Goal: Task Accomplishment & Management: Use online tool/utility

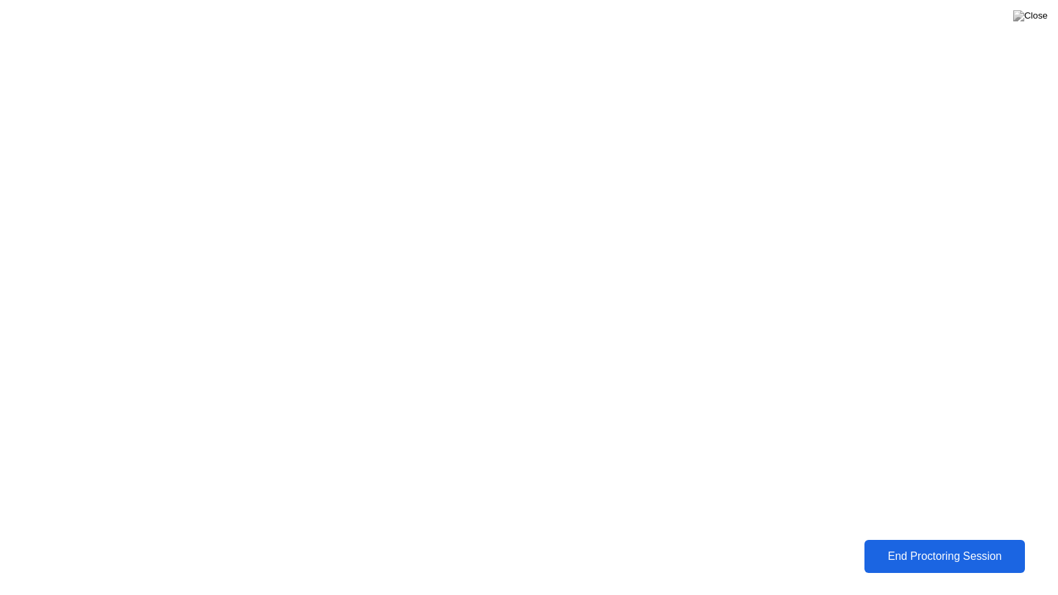
click at [912, 559] on div "End Proctoring Session" at bounding box center [944, 556] width 153 height 12
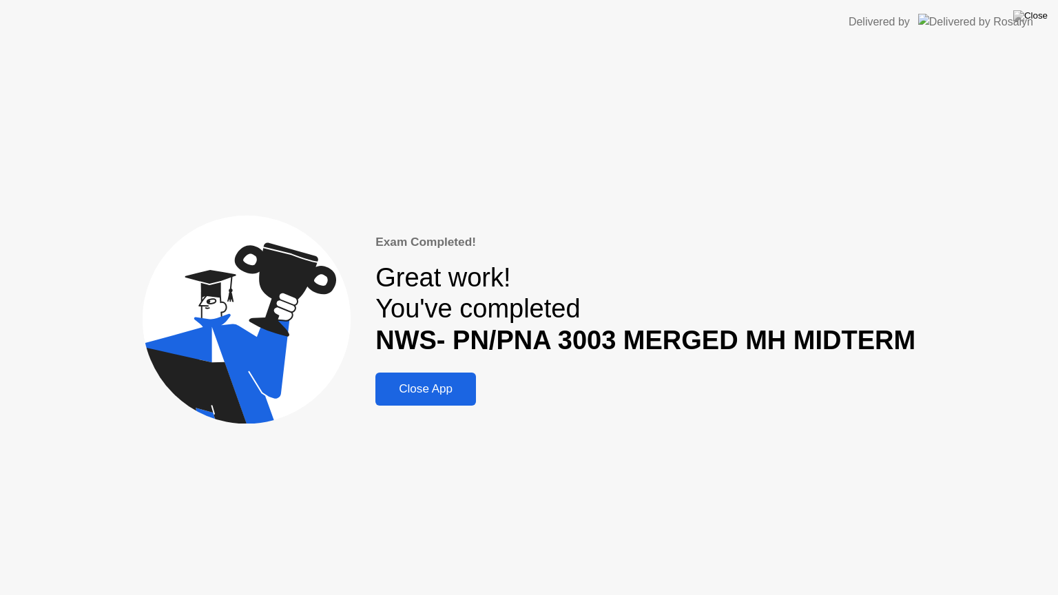
click at [460, 391] on div "Close App" at bounding box center [425, 389] width 92 height 14
